Goal: Information Seeking & Learning: Find specific page/section

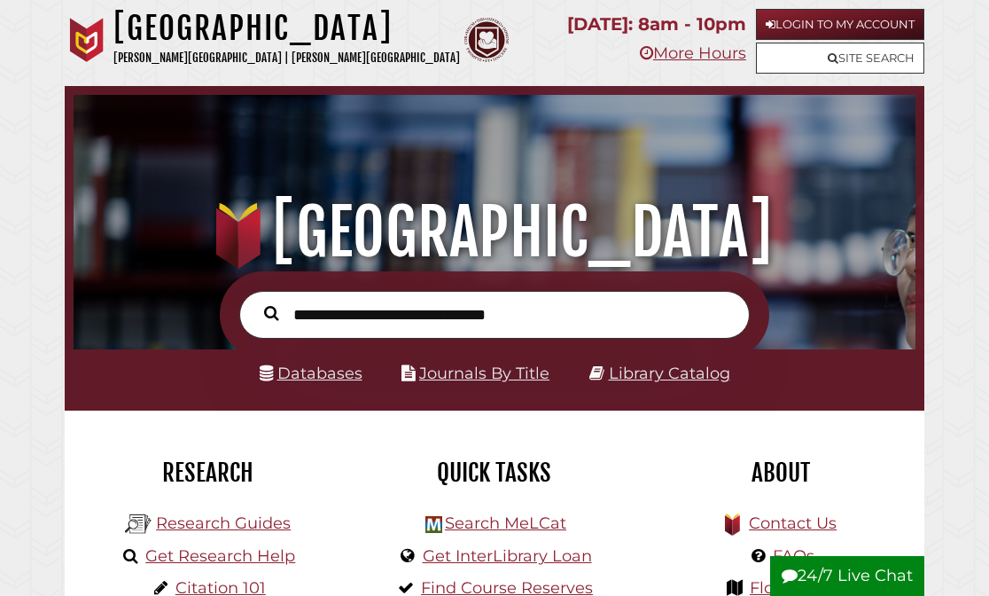
scroll to position [278, 833]
click at [334, 370] on link "Databases" at bounding box center [311, 372] width 103 height 19
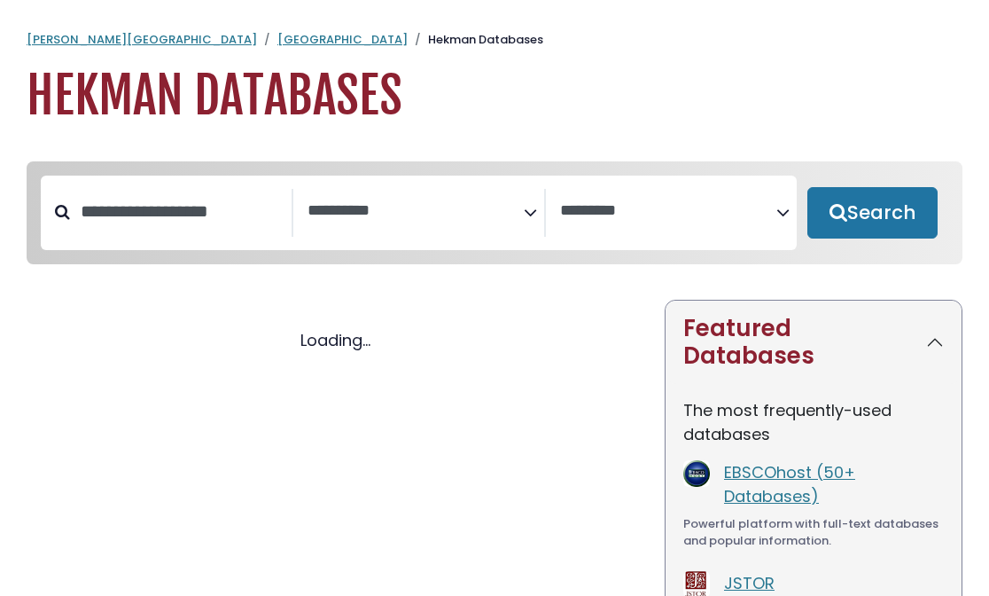
select select "Database Subject Filter"
select select "Database Vendors Filter"
select select "Database Subject Filter"
select select "Database Vendors Filter"
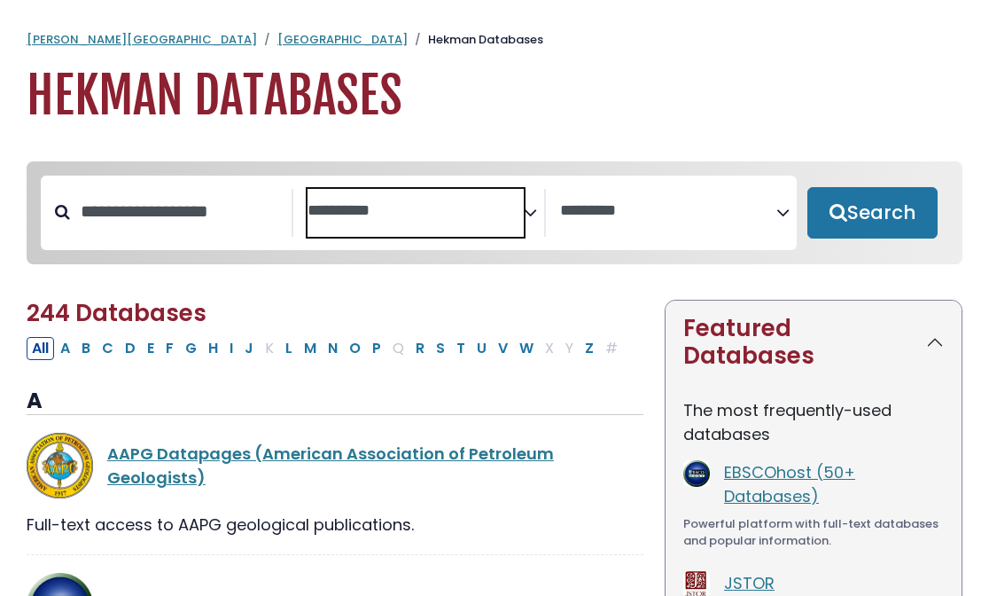
click at [412, 218] on textarea "Search" at bounding box center [416, 211] width 216 height 19
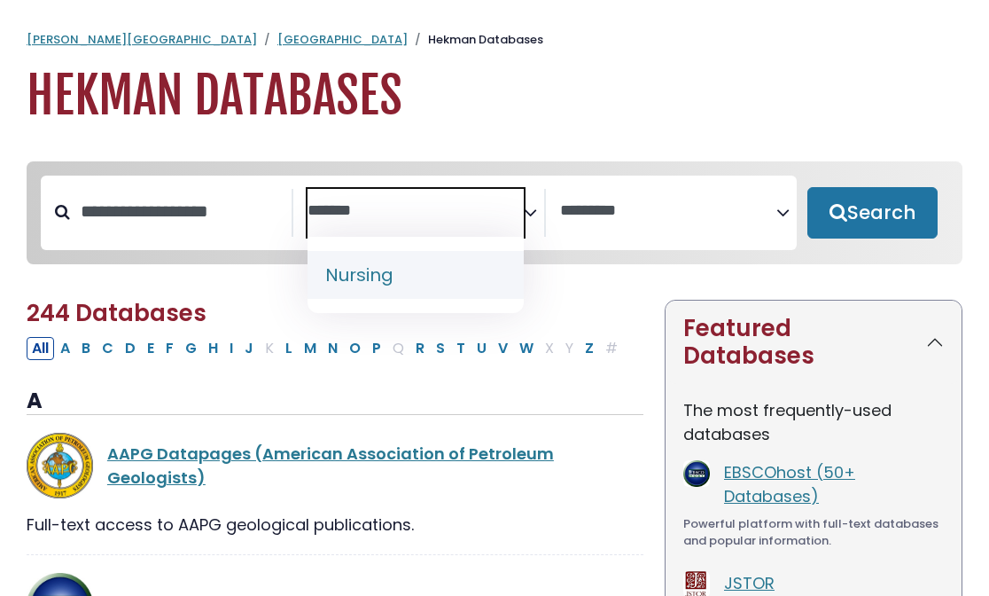
type textarea "*******"
select select "*****"
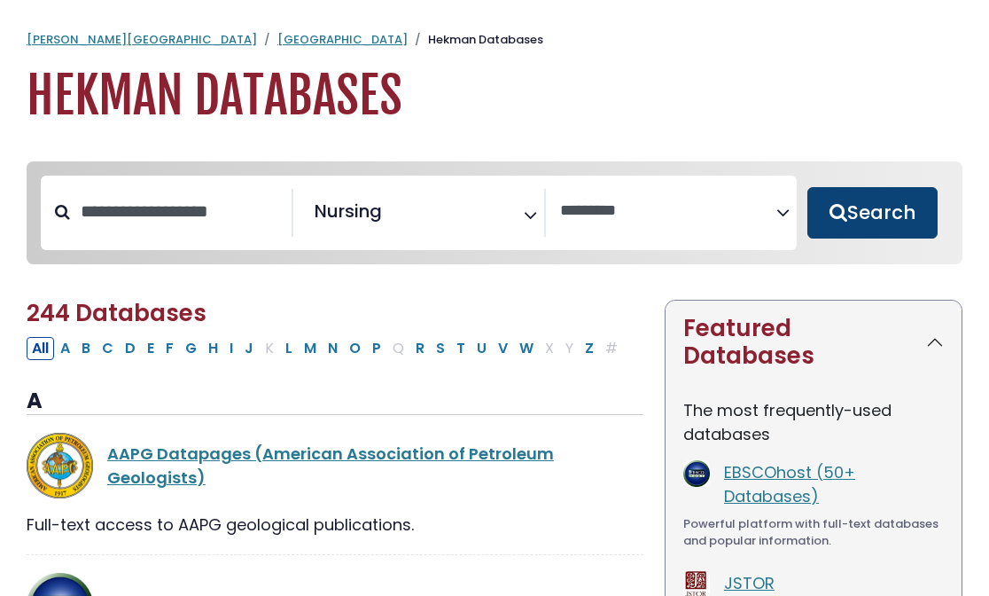
click at [878, 212] on button "Search" at bounding box center [872, 212] width 130 height 51
select select "Database Vendors Filter"
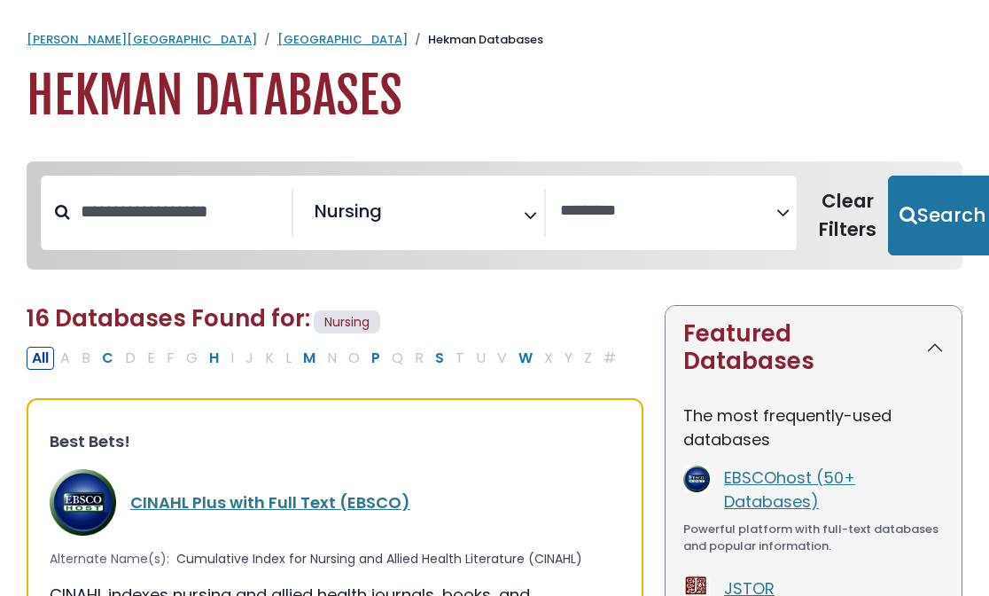
scroll to position [314, 0]
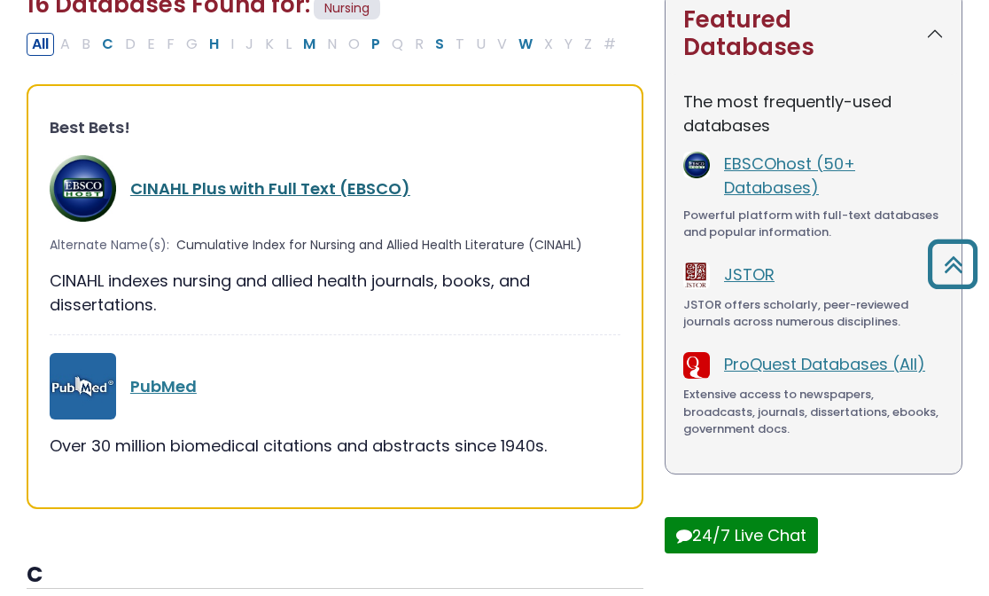
click at [357, 191] on link "CINAHL Plus with Full Text (EBSCO)" at bounding box center [270, 188] width 280 height 22
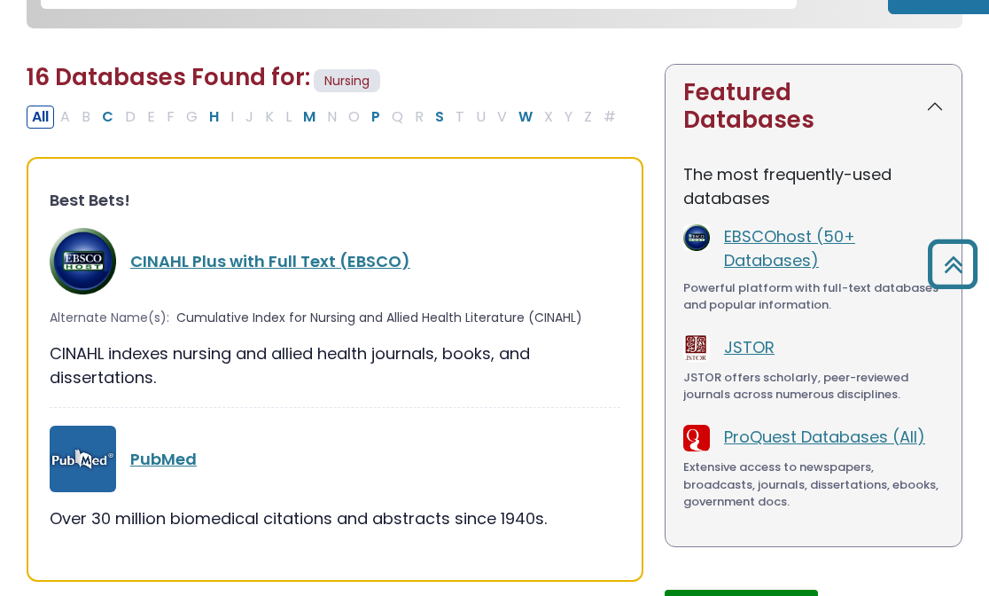
scroll to position [224, 0]
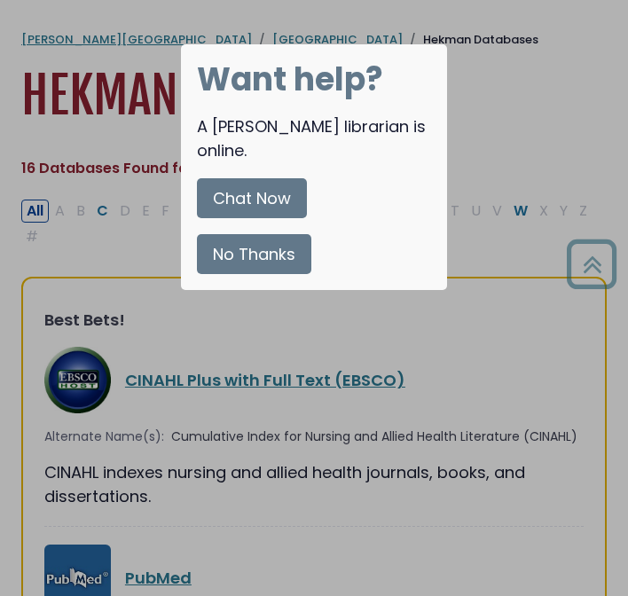
click at [270, 234] on button "No Thanks" at bounding box center [254, 254] width 114 height 40
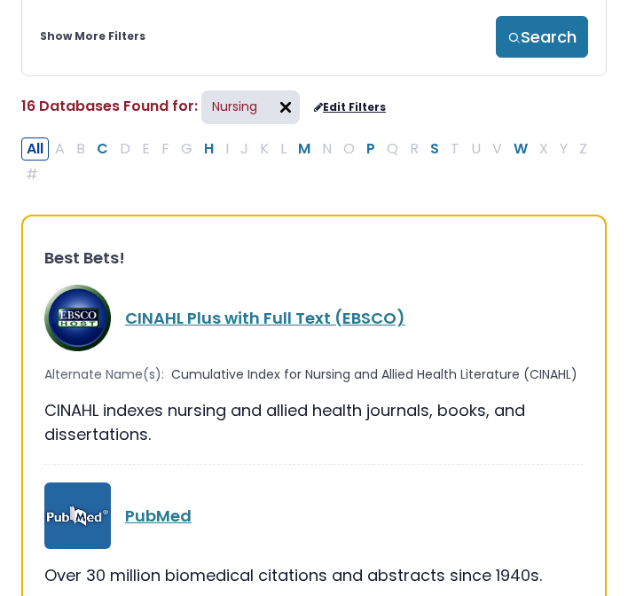
scroll to position [224, 0]
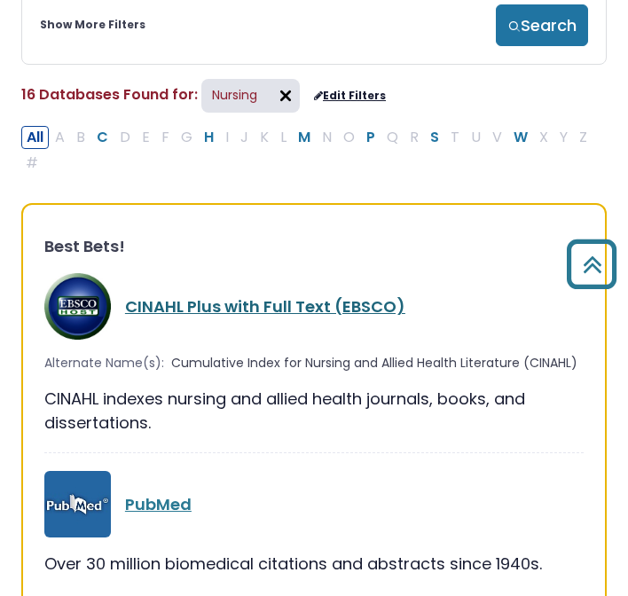
click at [173, 316] on link "CINAHL Plus with Full Text (EBSCO)" at bounding box center [265, 306] width 280 height 22
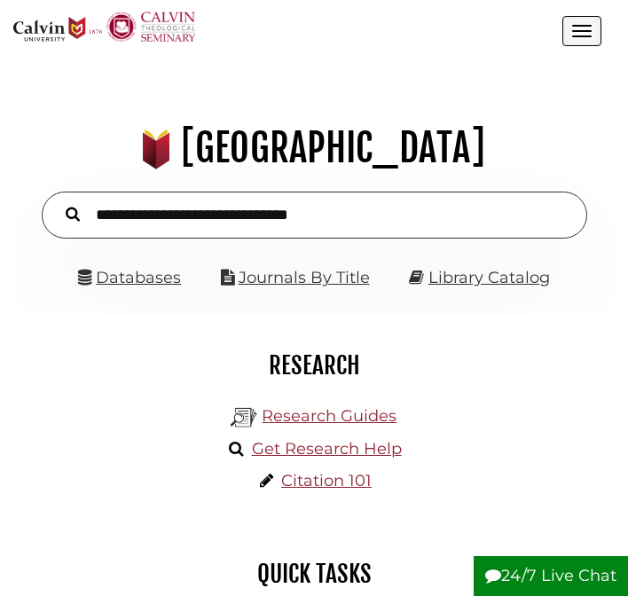
scroll to position [191, 574]
click at [151, 280] on link "Databases" at bounding box center [129, 277] width 103 height 19
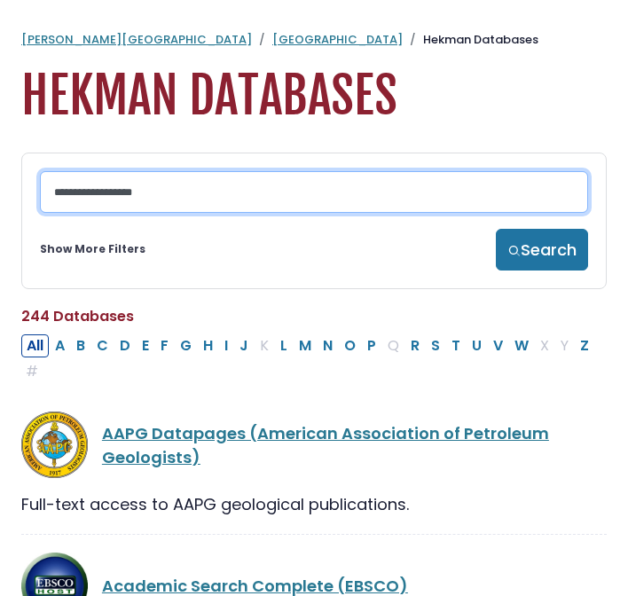
click at [161, 195] on input "Search database by title or keyword" at bounding box center [314, 192] width 548 height 42
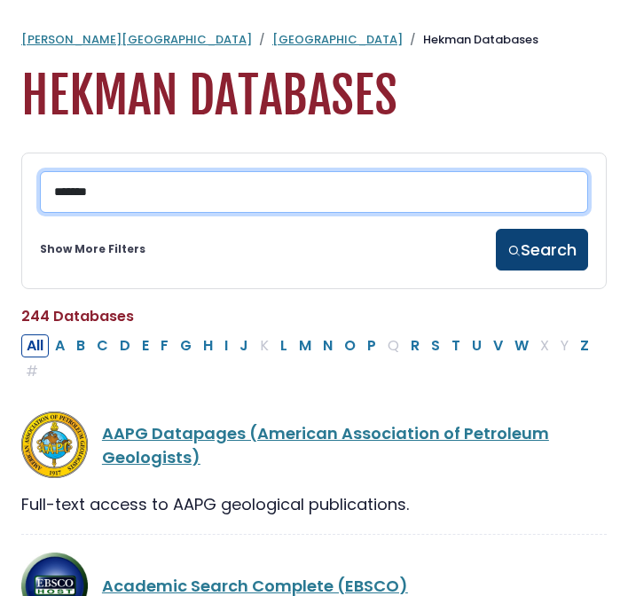
type input "*******"
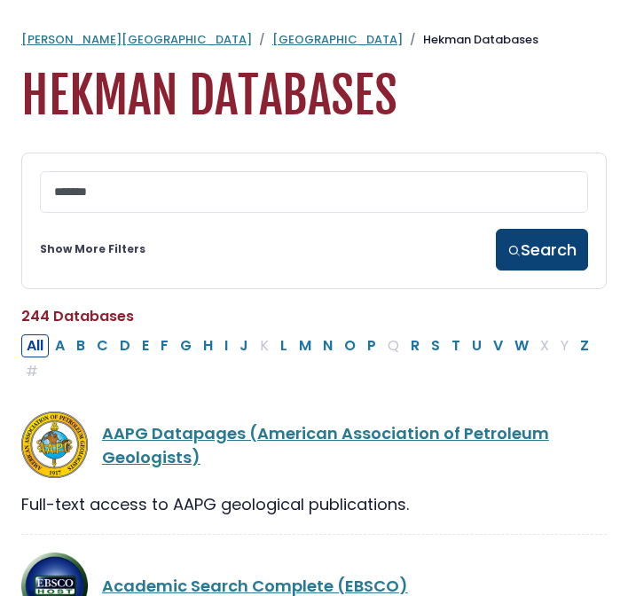
click at [539, 261] on button "Search" at bounding box center [541, 250] width 92 height 42
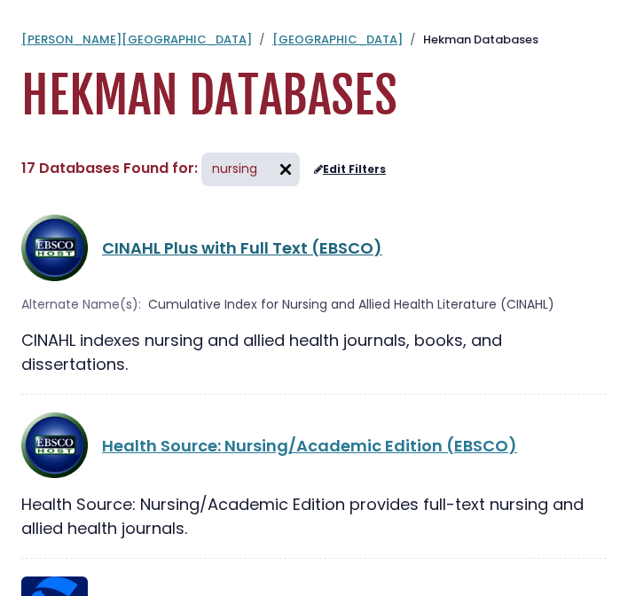
click at [206, 242] on link "CINAHL Plus with Full Text (EBSCO)" at bounding box center [242, 248] width 280 height 22
